Goal: Task Accomplishment & Management: Use online tool/utility

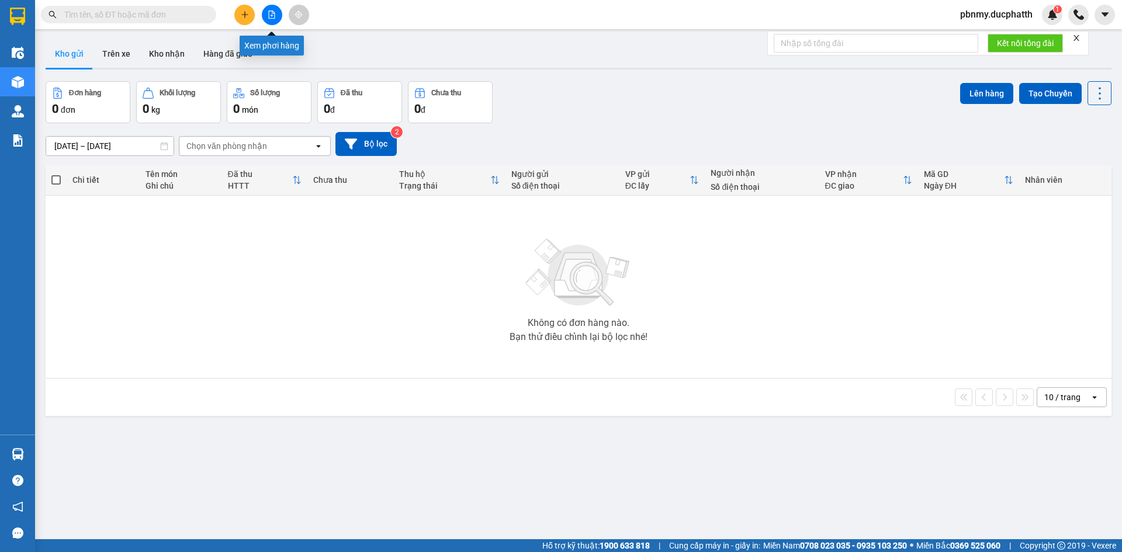
click at [277, 20] on button at bounding box center [272, 15] width 20 height 20
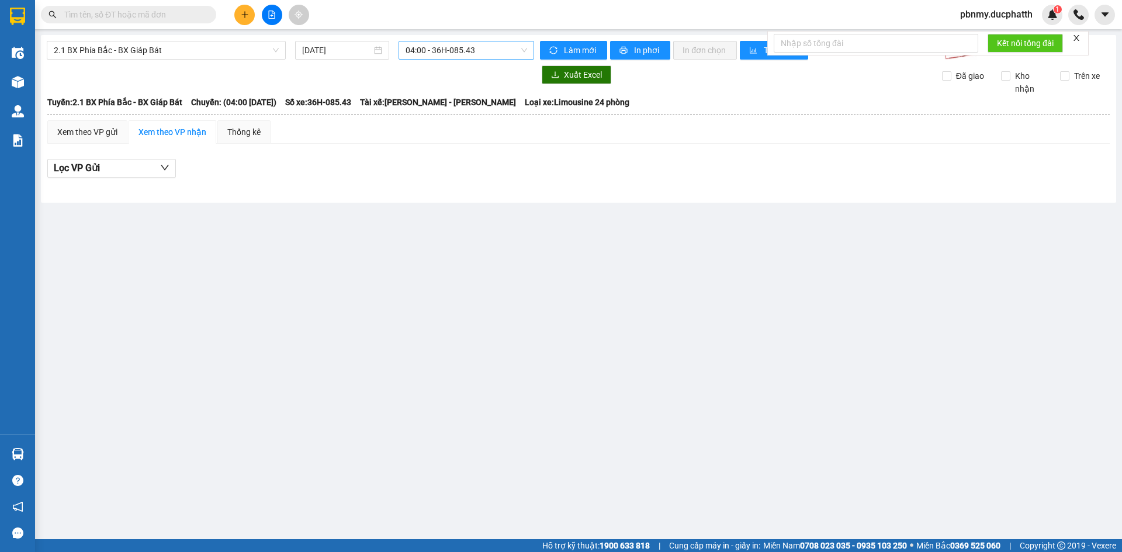
click at [441, 50] on span "04:00 - 36H-085.43" at bounding box center [467, 51] width 122 height 18
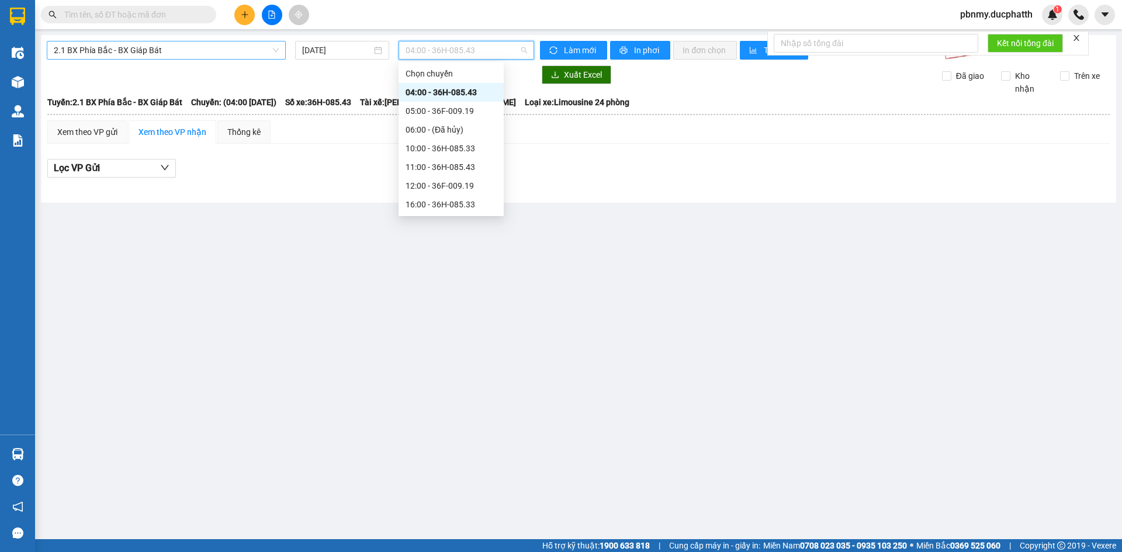
click at [146, 49] on span "2.1 BX Phía Bắc - BX Giáp Bát" at bounding box center [166, 51] width 225 height 18
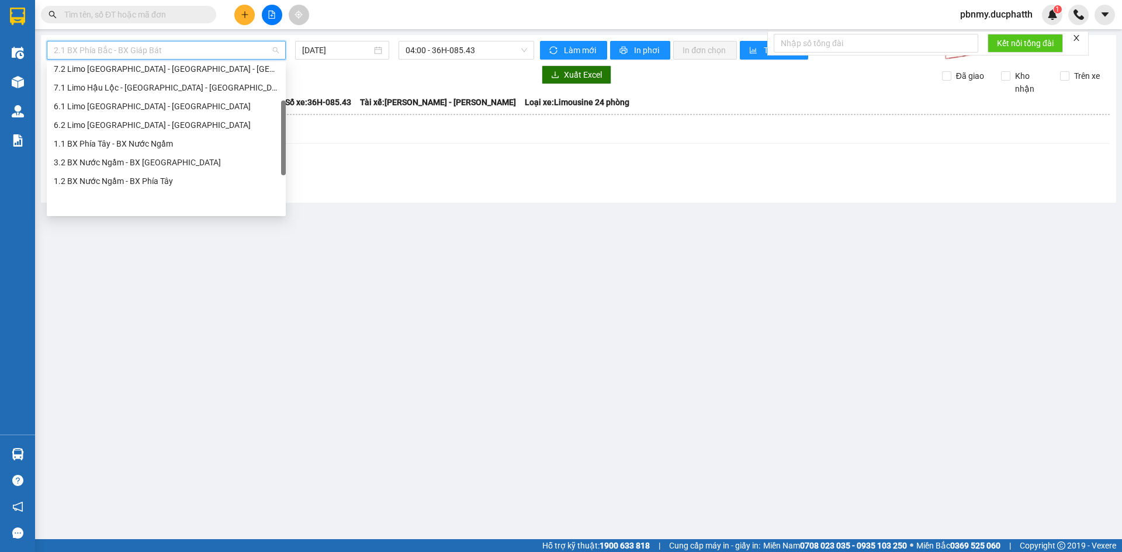
scroll to position [131, 0]
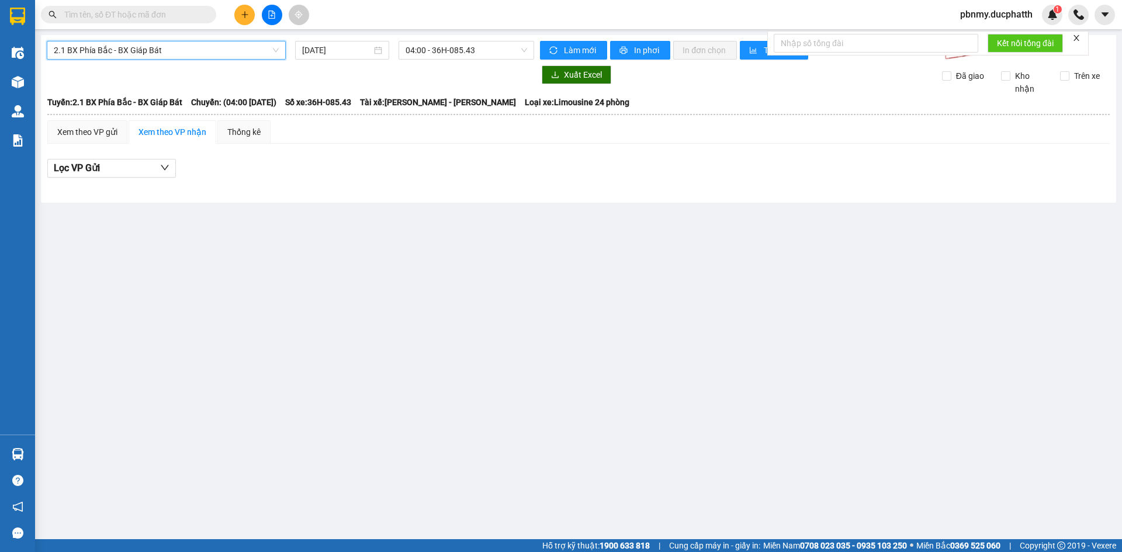
click at [991, 18] on span "pbnmy.ducphatth" at bounding box center [996, 14] width 91 height 15
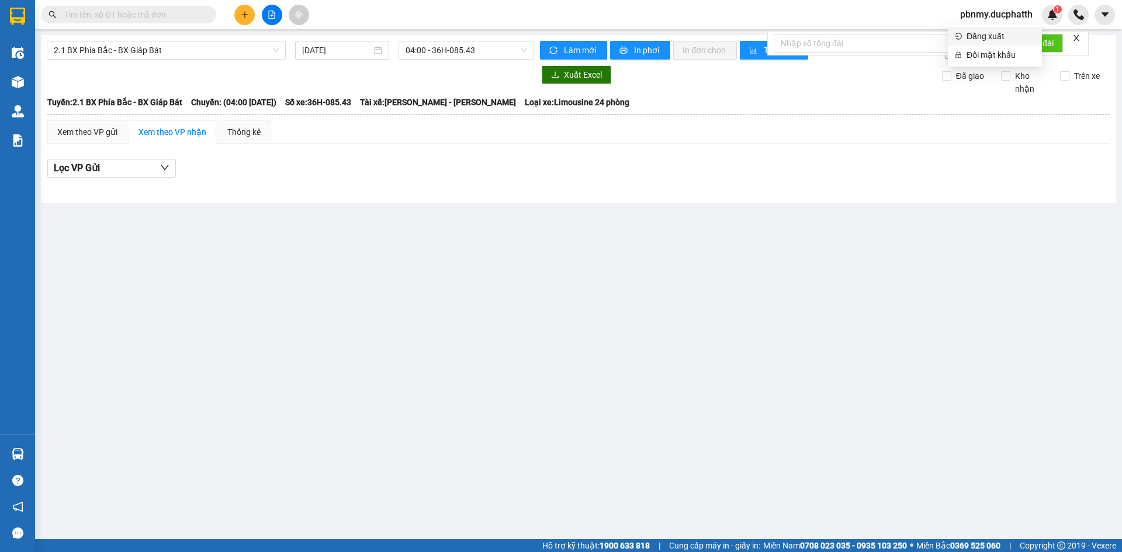
click at [978, 37] on span "Đăng xuất" at bounding box center [1001, 36] width 68 height 13
